Goal: Task Accomplishment & Management: Complete application form

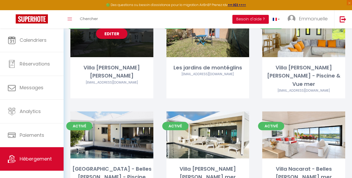
scroll to position [160, 0]
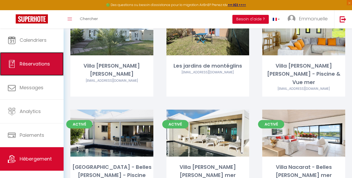
click at [46, 60] on link "Réservations" at bounding box center [32, 64] width 64 height 24
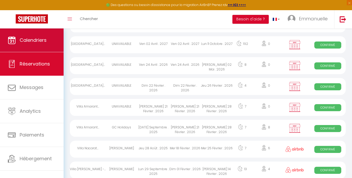
scroll to position [160, 0]
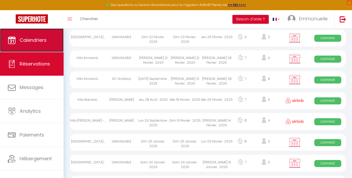
click at [40, 42] on span "Calendriers" at bounding box center [33, 40] width 27 height 7
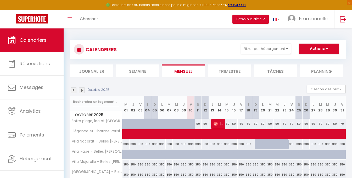
click at [256, 145] on div at bounding box center [258, 145] width 7 height 10
type input "330"
type input "Dim 19 Octobre 2025"
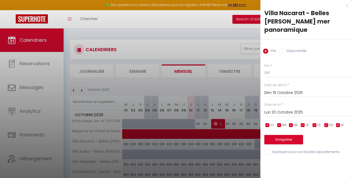
click at [287, 109] on input "Lun 20 Octobre 2025" at bounding box center [308, 112] width 88 height 7
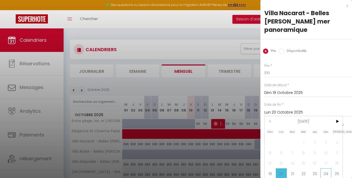
click at [325, 169] on span "24" at bounding box center [325, 174] width 11 height 10
type input "Ven 24 Octobre 2025"
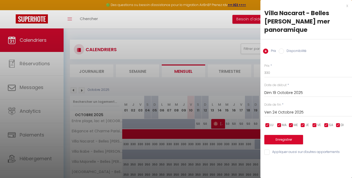
click at [280, 49] on input "Disponibilité" at bounding box center [281, 51] width 5 height 5
radio input "true"
radio input "false"
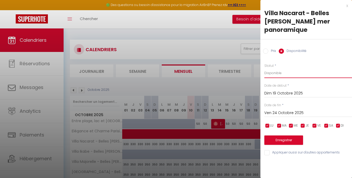
click at [282, 68] on select "Disponible Indisponible" at bounding box center [308, 73] width 88 height 10
click at [264, 68] on select "Disponible Indisponible" at bounding box center [308, 73] width 88 height 10
click at [281, 136] on button "Enregistrer" at bounding box center [283, 140] width 39 height 9
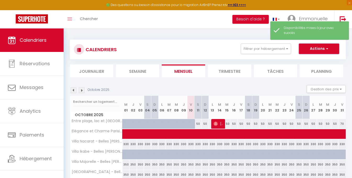
click at [325, 46] on span "button" at bounding box center [326, 48] width 3 height 5
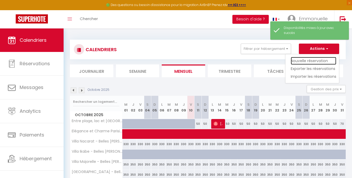
click at [305, 60] on link "Nouvelle réservation" at bounding box center [314, 61] width 46 height 8
select select
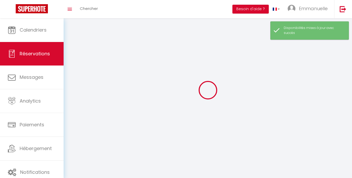
select select
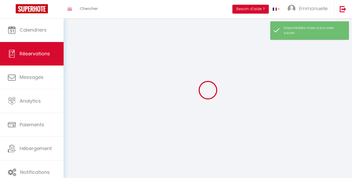
select select
checkbox input "false"
select select
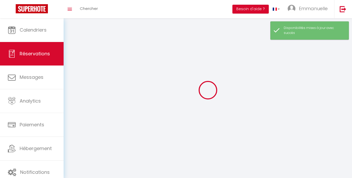
select select
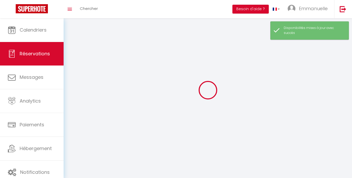
checkbox input "false"
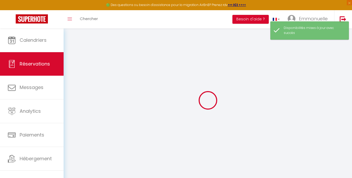
select select
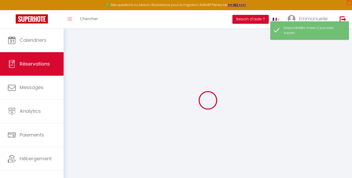
select select
checkbox input "false"
select select
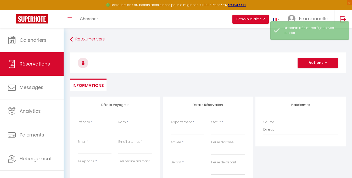
select select
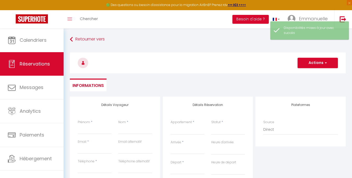
select select
checkbox input "false"
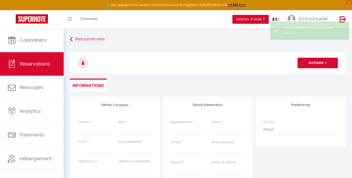
select select
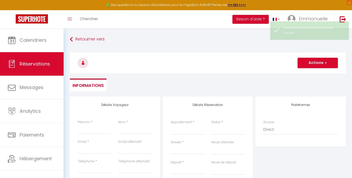
checkbox input "false"
select select
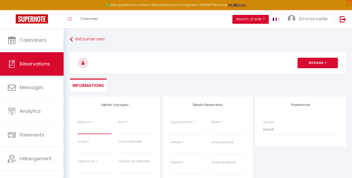
click at [89, 131] on input "Prénom" at bounding box center [95, 129] width 34 height 9
type input "M"
select select
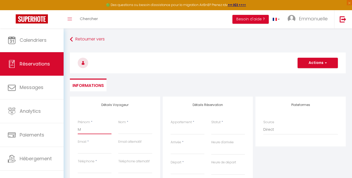
select select
checkbox input "false"
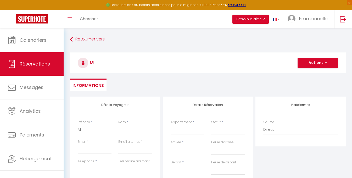
type input "Mi"
select select
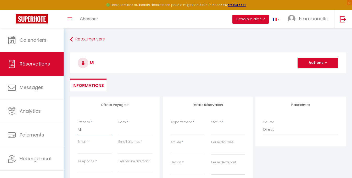
select select
checkbox input "false"
type input "Mic"
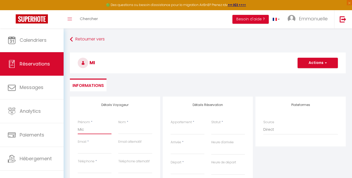
select select
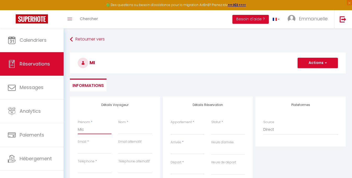
select select
checkbox input "false"
type input "[PERSON_NAME]"
select select
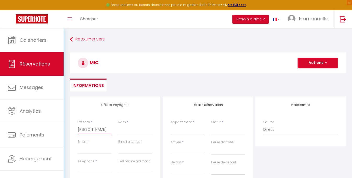
select select
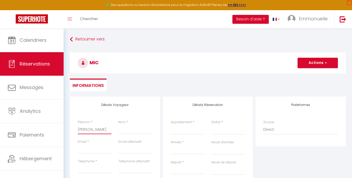
select select
checkbox input "false"
type input "Micka"
select select
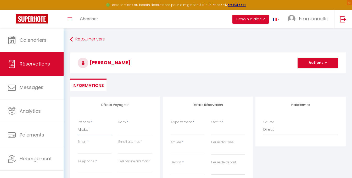
select select
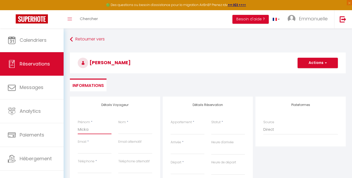
checkbox input "false"
type input "Mickae"
select select
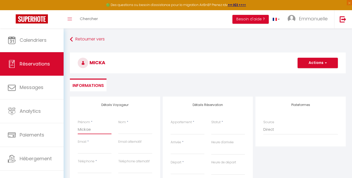
select select
checkbox input "false"
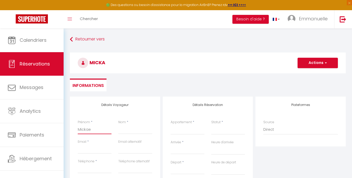
type input "[PERSON_NAME]"
select select
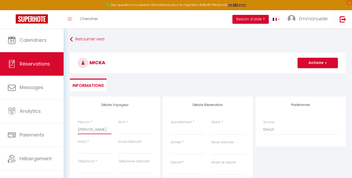
select select
checkbox input "false"
type input "[PERSON_NAME]"
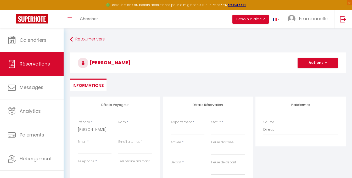
click at [122, 132] on input "Nom" at bounding box center [135, 129] width 34 height 9
type input "S"
select select
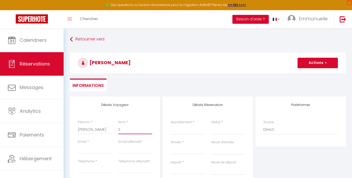
select select
checkbox input "false"
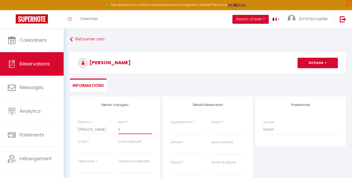
type input "So"
select select
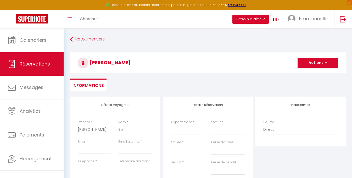
select select
checkbox input "false"
type input "Sog"
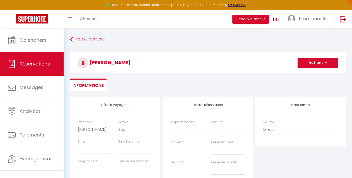
select select
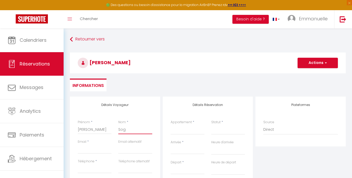
select select
checkbox input "false"
type input "Sogn"
select select
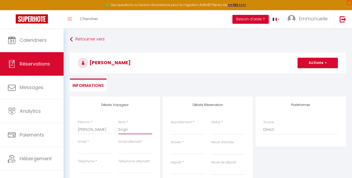
select select
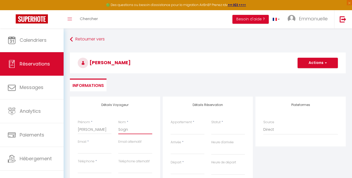
select select
checkbox input "false"
type input "Sogny"
select select
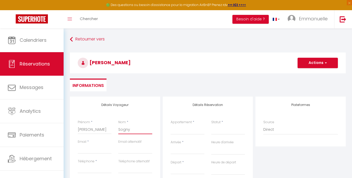
select select
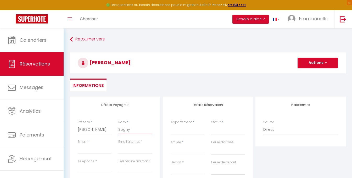
checkbox input "false"
type input "Sogny"
click at [78, 150] on input "Email client" at bounding box center [95, 149] width 34 height 9
type input "m"
select select
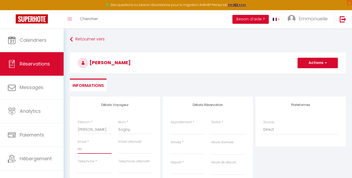
select select
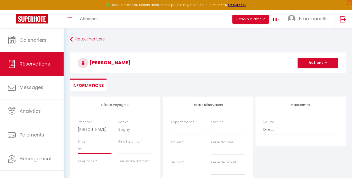
select select
checkbox input "false"
type input "mi"
select select
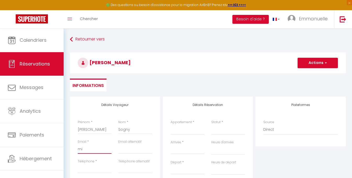
select select
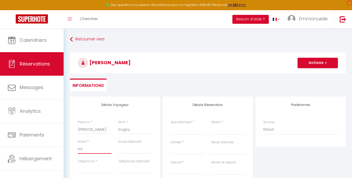
checkbox input "false"
type input "mic"
select select
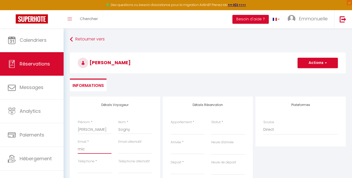
select select
checkbox input "false"
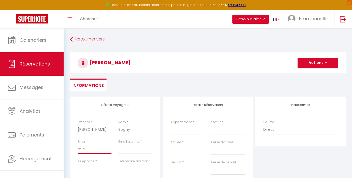
type input "mick"
select select
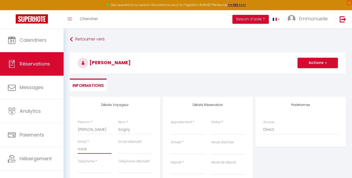
select select
checkbox input "false"
type input "[PERSON_NAME]"
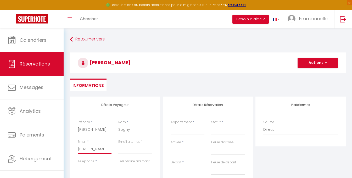
select select
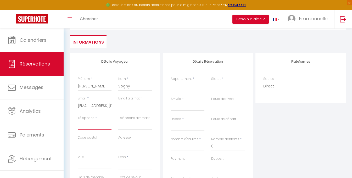
click at [98, 125] on input "Téléphone" at bounding box center [95, 125] width 34 height 9
click at [91, 145] on input "Code postal" at bounding box center [95, 144] width 34 height 9
click at [118, 165] on select "[GEOGRAPHIC_DATA] [GEOGRAPHIC_DATA] [GEOGRAPHIC_DATA] [GEOGRAPHIC_DATA] [GEOGRA…" at bounding box center [135, 165] width 34 height 10
click at [118, 160] on select "[GEOGRAPHIC_DATA] [GEOGRAPHIC_DATA] [GEOGRAPHIC_DATA] [GEOGRAPHIC_DATA] [GEOGRA…" at bounding box center [135, 165] width 34 height 10
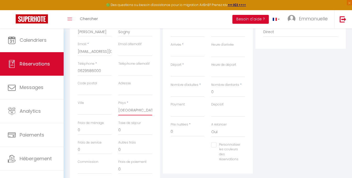
scroll to position [97, 0]
click at [99, 91] on input "Code postal" at bounding box center [95, 91] width 34 height 9
click at [68, 94] on div "Détails Voyageur Prénom * [PERSON_NAME] * Sogny Email * [EMAIL_ADDRESS][DOMAIN_…" at bounding box center [207, 108] width 283 height 217
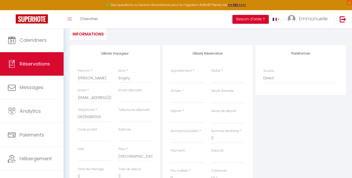
scroll to position [52, 0]
click at [180, 98] on input "Arrivée" at bounding box center [188, 98] width 34 height 7
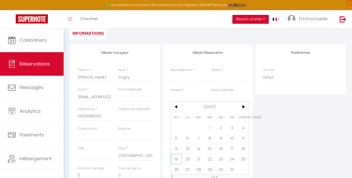
click at [178, 158] on span "19" at bounding box center [176, 159] width 11 height 10
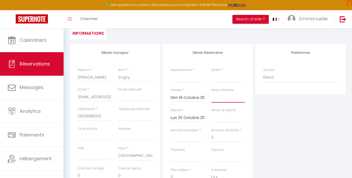
click at [226, 98] on select "00:00 00:30 01:00 01:30 02:00 02:30 03:00 03:30 04:00 04:30 05:00 05:30 06:00 0…" at bounding box center [228, 98] width 34 height 10
click at [211, 93] on select "00:00 00:30 01:00 01:30 02:00 02:30 03:00 03:30 04:00 04:30 05:00 05:30 06:00 0…" at bounding box center [228, 98] width 34 height 10
click at [193, 117] on input "Lun 20 Octobre 2025" at bounding box center [188, 118] width 34 height 7
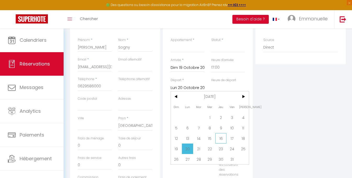
scroll to position [83, 0]
click at [234, 151] on span "24" at bounding box center [231, 148] width 11 height 10
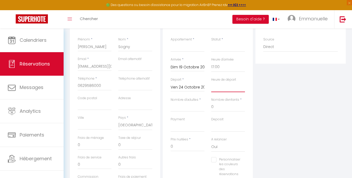
click at [223, 87] on select "00:00 00:30 01:00 01:30 02:00 02:30 03:00 03:30 04:00 04:30 05:00 05:30 06:00 0…" at bounding box center [228, 87] width 34 height 10
click at [211, 82] on select "00:00 00:30 01:00 01:30 02:00 02:30 03:00 03:30 04:00 04:30 05:00 05:30 06:00 0…" at bounding box center [228, 87] width 34 height 10
click at [189, 48] on select "[GEOGRAPHIC_DATA] - Belles [PERSON_NAME] - Piscine & vue mer [GEOGRAPHIC_DATA] …" at bounding box center [188, 47] width 34 height 10
click at [171, 42] on select "[GEOGRAPHIC_DATA] - Belles [PERSON_NAME] - Piscine & vue mer [GEOGRAPHIC_DATA] …" at bounding box center [188, 47] width 34 height 10
click at [218, 46] on select "Confirmé Non Confirmé [PERSON_NAME] par le voyageur No Show Request" at bounding box center [228, 47] width 34 height 10
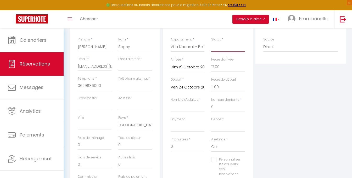
click at [218, 46] on select "Confirmé Non Confirmé [PERSON_NAME] par le voyageur No Show Request" at bounding box center [228, 47] width 34 height 10
click at [219, 50] on select "Confirmé Non Confirmé [PERSON_NAME] par le voyageur No Show Request" at bounding box center [228, 47] width 34 height 10
click at [211, 42] on select "Confirmé Non Confirmé [PERSON_NAME] par le voyageur No Show Request" at bounding box center [228, 47] width 34 height 10
click at [186, 108] on input "Nombre d'adultes" at bounding box center [188, 107] width 34 height 9
click at [216, 109] on input "0" at bounding box center [228, 107] width 34 height 9
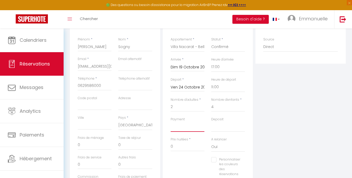
click at [196, 126] on select "OK KO" at bounding box center [188, 127] width 34 height 10
click at [171, 122] on select "OK KO" at bounding box center [188, 127] width 34 height 10
click at [214, 127] on select "OK KO" at bounding box center [228, 127] width 34 height 10
click at [211, 122] on select "OK KO" at bounding box center [228, 127] width 34 height 10
click at [190, 145] on input "0" at bounding box center [188, 146] width 34 height 9
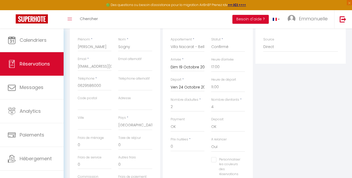
click at [260, 149] on div "Plateformes Source Direct [DOMAIN_NAME] [DOMAIN_NAME] Chalet montagne Expedia G…" at bounding box center [300, 107] width 93 height 187
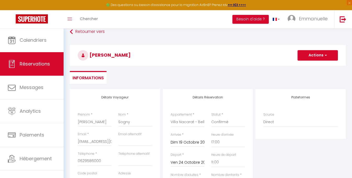
scroll to position [7, 0]
click at [308, 57] on button "Actions" at bounding box center [317, 55] width 40 height 10
click at [303, 68] on link "Enregistrer" at bounding box center [312, 67] width 41 height 7
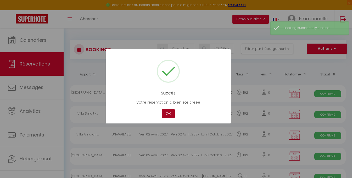
click at [167, 116] on button "OK" at bounding box center [168, 113] width 13 height 9
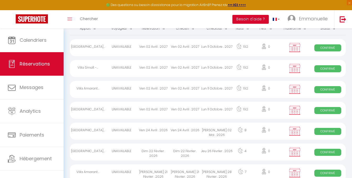
scroll to position [47, 0]
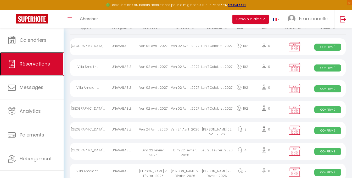
click at [42, 65] on span "Réservations" at bounding box center [35, 64] width 30 height 7
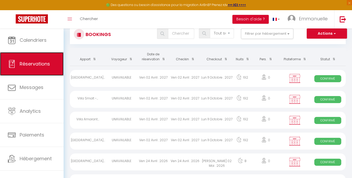
scroll to position [0, 0]
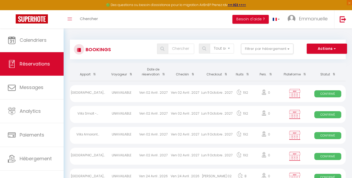
click at [188, 74] on th "Checkin" at bounding box center [185, 72] width 32 height 18
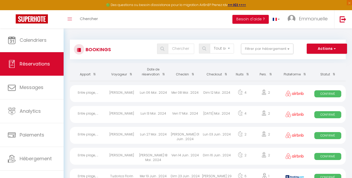
click at [187, 71] on th "Checkin" at bounding box center [185, 72] width 32 height 18
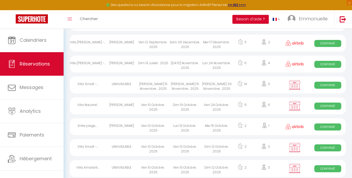
scroll to position [364, 0]
click at [249, 108] on div "5" at bounding box center [242, 106] width 19 height 17
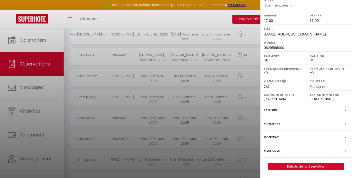
scroll to position [393, 0]
click at [293, 151] on div "Messages" at bounding box center [306, 151] width 92 height 14
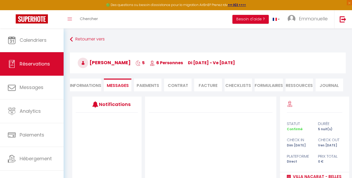
click at [87, 88] on li "Informations" at bounding box center [85, 85] width 31 height 13
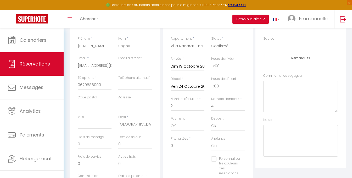
scroll to position [85, 0]
